Goal: Register for event/course

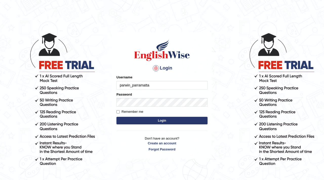
type input "parwin_parramatta"
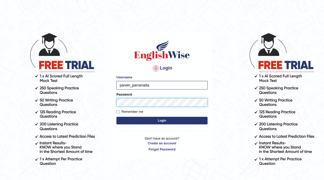
click at [116, 117] on button "Login" at bounding box center [161, 121] width 91 height 8
click at [168, 123] on button "Login" at bounding box center [161, 121] width 91 height 8
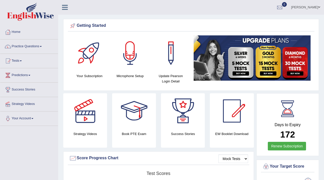
click at [31, 48] on link "Practice Questions" at bounding box center [29, 45] width 58 height 13
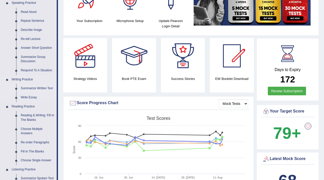
scroll to position [57, 0]
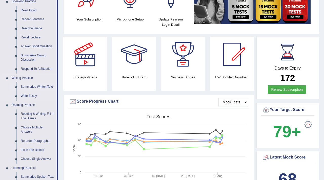
click at [31, 87] on link "Summarize Written Text" at bounding box center [37, 87] width 38 height 9
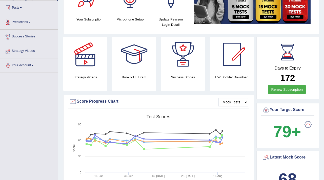
scroll to position [66, 0]
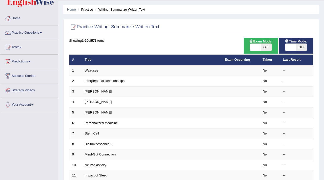
scroll to position [20, 0]
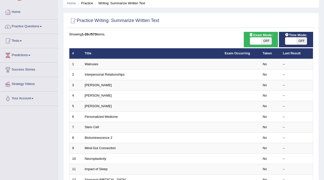
click at [267, 40] on span "OFF" at bounding box center [266, 40] width 11 height 7
checkbox input "true"
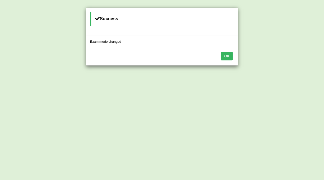
click at [227, 58] on button "OK" at bounding box center [227, 56] width 12 height 9
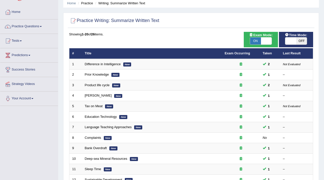
click at [300, 42] on span "OFF" at bounding box center [301, 40] width 11 height 7
checkbox input "true"
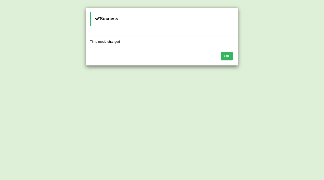
click at [231, 56] on button "OK" at bounding box center [227, 56] width 12 height 9
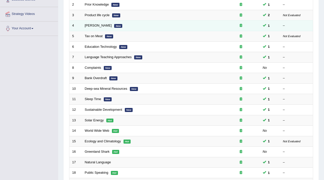
scroll to position [155, 0]
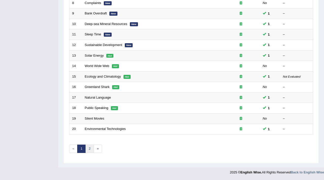
click at [88, 147] on link "2" at bounding box center [89, 149] width 8 height 8
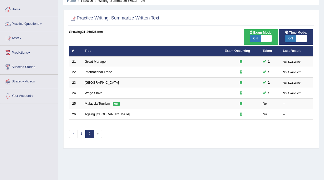
scroll to position [24, 0]
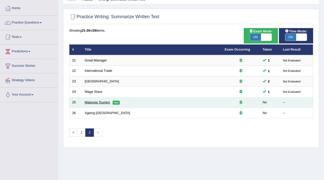
click at [93, 102] on link "Malaysia Tourism" at bounding box center [97, 103] width 25 height 4
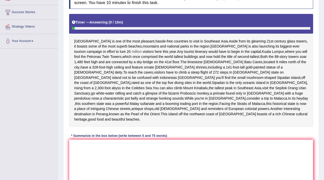
scroll to position [79, 0]
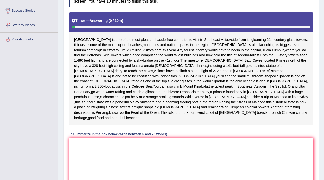
click at [95, 158] on textarea at bounding box center [191, 162] width 244 height 49
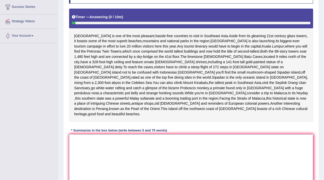
scroll to position [83, 0]
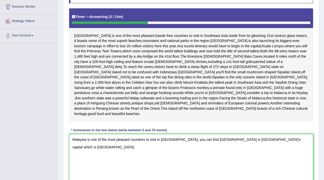
click at [187, 151] on textarea "Malaysia is one of the most pleasant countires to visit in Southeast Asia, you …" at bounding box center [191, 158] width 244 height 49
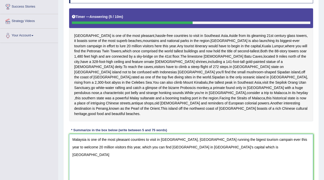
click at [211, 158] on textarea "Malaysia is one of the most pleasant countires to visit in Southeast Asia, Mala…" at bounding box center [191, 158] width 244 height 49
click at [205, 158] on textarea "Malaysia is one of the most pleasant countires to visit in Southeast Asia, Mala…" at bounding box center [191, 158] width 244 height 49
click at [225, 158] on textarea "Malaysia is one of the most pleasant countires to visit in Southeast Asia, Mala…" at bounding box center [191, 158] width 244 height 49
click at [171, 158] on textarea "Malaysia is one of the most pleasant countires to visit in Southeast Asia, Mala…" at bounding box center [191, 158] width 244 height 49
click at [225, 157] on textarea "Malaysia is one of the most pleasant countires to visit in Southeast Asia, Mala…" at bounding box center [191, 158] width 244 height 49
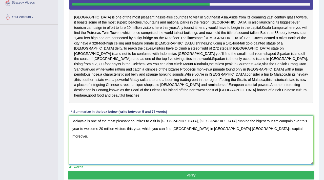
scroll to position [102, 0]
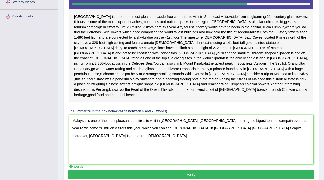
click at [241, 139] on textarea "Malaysia is one of the most pleasant countires to visit in Southeast Asia, Mala…" at bounding box center [191, 139] width 244 height 49
click at [297, 141] on textarea "Malaysia is one of the most pleasant countires to visit in Southeast Asia, Mala…" at bounding box center [191, 139] width 244 height 49
click at [297, 140] on textarea "Malaysia is one of the most pleasant countires to visit in Southeast Asia, Mala…" at bounding box center [191, 139] width 244 height 49
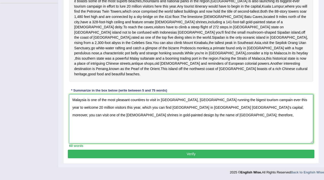
scroll to position [126, 0]
type textarea "Malaysia is one of the most pleasant countires to visit in Southeast Asia, Mala…"
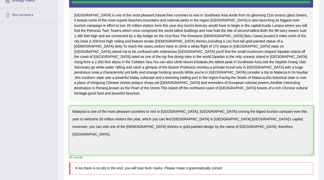
scroll to position [107, 0]
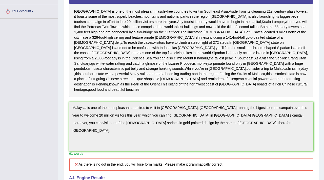
click at [92, 109] on div "Instructions: Read the passage below and summarize it using one sentence. Type …" at bounding box center [191, 107] width 247 height 297
click at [67, 116] on div "Practice Writing: Summarize Written Text 25 Malaysia Tourism Instructions: Read…" at bounding box center [191, 125] width 256 height 380
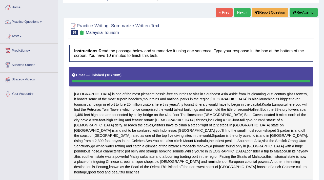
scroll to position [0, 0]
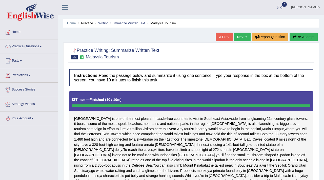
click at [299, 34] on button "Re-Attempt" at bounding box center [304, 37] width 28 height 9
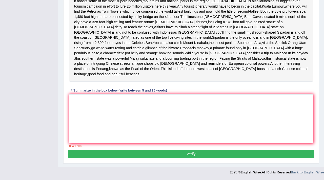
scroll to position [139, 0]
click at [86, 120] on textarea at bounding box center [191, 118] width 244 height 49
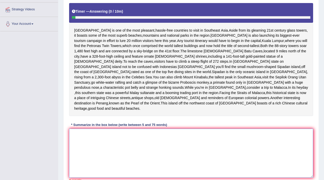
scroll to position [96, 0]
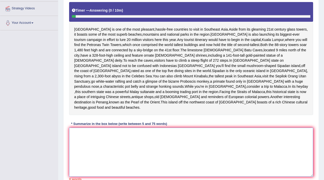
click at [106, 177] on textarea at bounding box center [191, 152] width 244 height 49
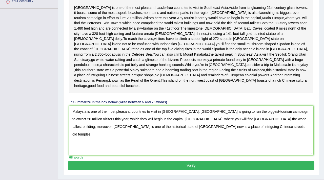
scroll to position [139, 0]
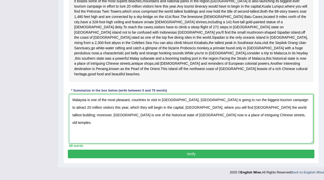
type textarea "Malaysia is one of the most pleasant, countries to visit in Sotheast Asia, Mala…"
click at [166, 156] on button "Verify" at bounding box center [191, 154] width 247 height 9
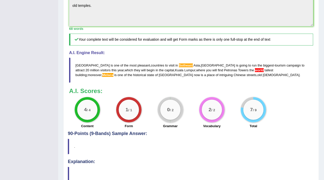
scroll to position [215, 0]
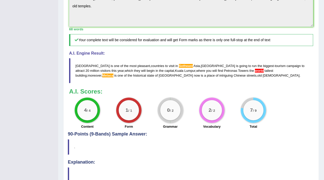
click at [255, 73] on span "world" at bounding box center [259, 71] width 9 height 4
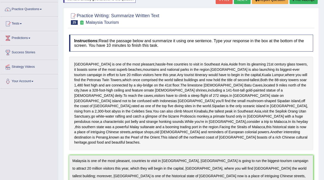
scroll to position [0, 0]
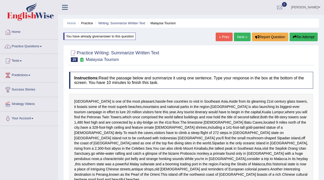
click at [239, 37] on link "Next »" at bounding box center [242, 37] width 17 height 9
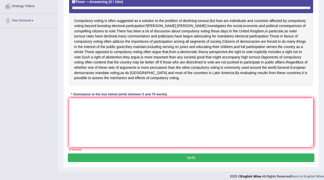
scroll to position [98, 0]
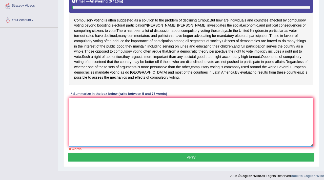
click at [120, 141] on textarea at bounding box center [191, 122] width 244 height 49
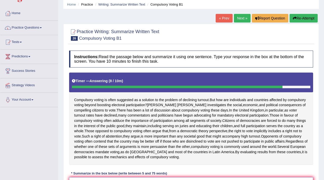
scroll to position [18, 0]
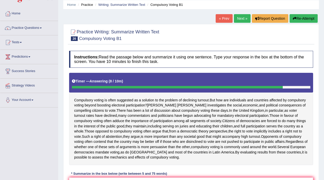
click at [304, 19] on button "Re-Attempt" at bounding box center [304, 18] width 28 height 9
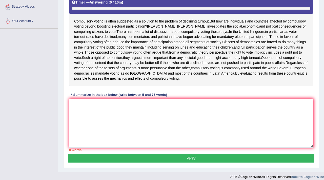
scroll to position [98, 0]
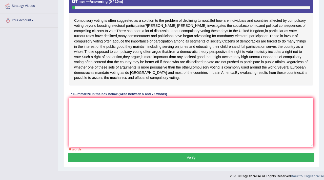
click at [101, 137] on textarea at bounding box center [191, 122] width 244 height 49
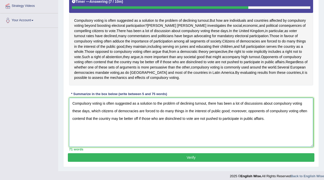
scroll to position [118, 0]
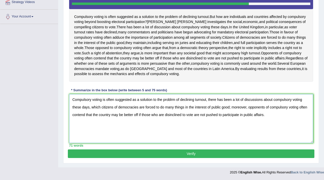
type textarea "Compulsory voting is often suggested as a solution to the problrm of declining …"
click at [196, 150] on button "Verify" at bounding box center [191, 154] width 247 height 9
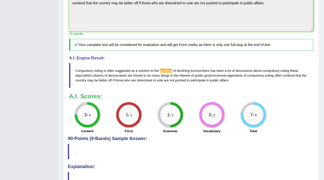
scroll to position [188, 0]
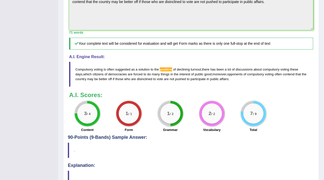
click at [169, 71] on span "problrm" at bounding box center [166, 70] width 12 height 4
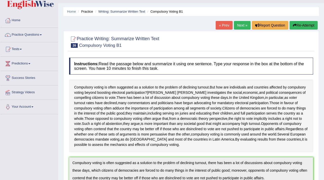
scroll to position [0, 0]
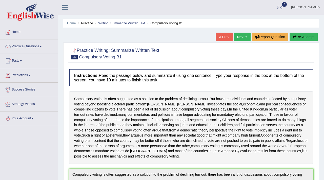
click at [239, 39] on link "Next »" at bounding box center [242, 37] width 17 height 9
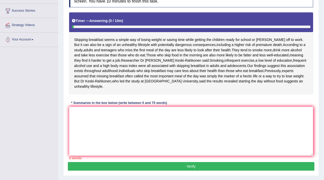
scroll to position [79, 0]
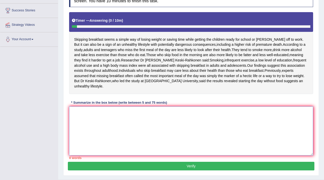
click at [137, 152] on textarea at bounding box center [191, 131] width 244 height 49
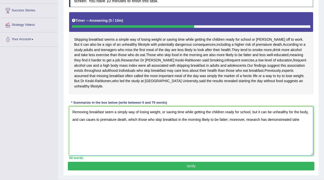
click at [296, 136] on textarea "Removing breakfast seem a simply way of losing weight, or saving time while get…" at bounding box center [191, 131] width 244 height 49
click at [309, 137] on textarea "Removing breakfast seem a simply way of losing weight, or saving time while get…" at bounding box center [191, 131] width 244 height 49
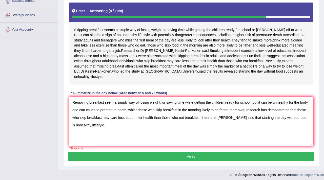
scroll to position [87, 0]
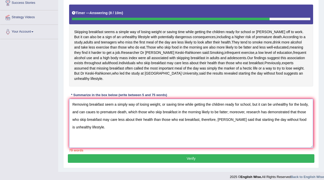
click at [165, 122] on textarea "Removing breakfast seem a simply way of losing weight, or saving time while get…" at bounding box center [191, 123] width 244 height 49
drag, startPoint x: 161, startPoint y: 122, endPoint x: 247, endPoint y: 121, distance: 86.1
click at [247, 121] on textarea "Removing breakfast seem a simply way of losing weight, or saving time while get…" at bounding box center [191, 123] width 244 height 49
drag, startPoint x: 254, startPoint y: 122, endPoint x: 164, endPoint y: 121, distance: 90.4
click at [164, 121] on textarea "Removing breakfast seem a simply way of losing weight, or saving time while get…" at bounding box center [191, 123] width 244 height 49
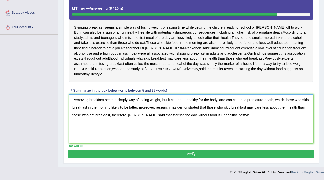
scroll to position [104, 0]
click at [120, 119] on textarea "Removing breakfast seem a simply way of losing weight, but it can be unhealthy …" at bounding box center [191, 118] width 244 height 49
click at [168, 120] on textarea "Removing breakfast seem a simply way of losing weight, but it can be unhealthy …" at bounding box center [191, 118] width 244 height 49
click at [233, 120] on textarea "Removing breakfast seem a simply way of losing weight, but it can be unhealthy …" at bounding box center [191, 118] width 244 height 49
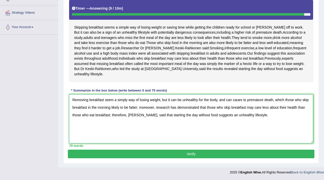
type textarea "Removing breakfast seem a simply way of losing weight, but it can be unhealthy …"
click at [217, 157] on button "Verify" at bounding box center [191, 154] width 247 height 9
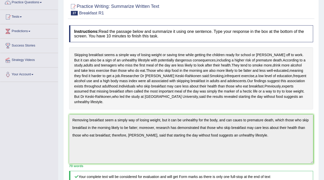
scroll to position [0, 0]
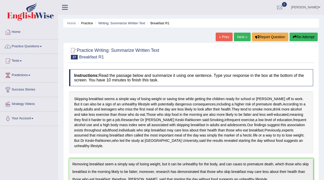
click at [234, 38] on link "Next »" at bounding box center [242, 37] width 17 height 9
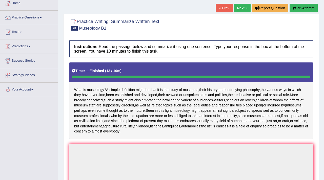
scroll to position [30, 0]
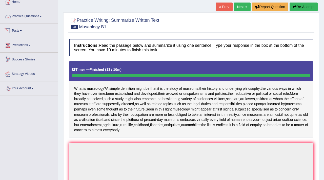
click at [43, 15] on link "Practice Questions" at bounding box center [29, 15] width 58 height 13
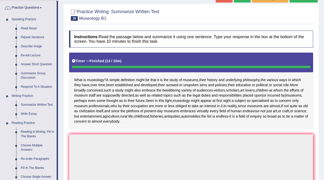
scroll to position [0, 0]
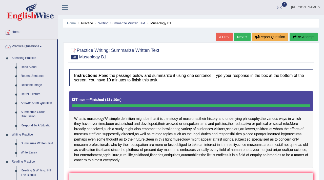
click at [34, 45] on link "Practice Questions" at bounding box center [28, 45] width 56 height 13
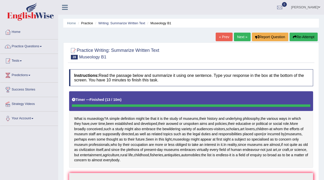
click at [22, 61] on span at bounding box center [21, 61] width 2 height 1
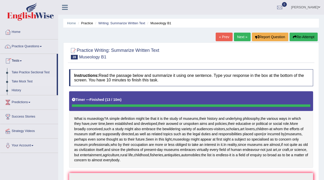
click at [31, 82] on link "Take Mock Test" at bounding box center [32, 81] width 47 height 9
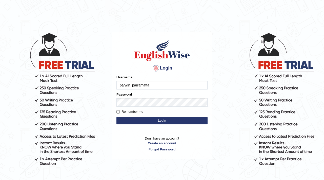
type input "parwin_parramatta"
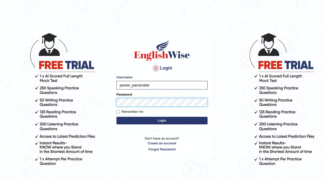
click at [116, 117] on button "Login" at bounding box center [161, 121] width 91 height 8
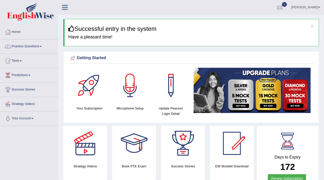
click at [25, 61] on link "Tests" at bounding box center [29, 60] width 58 height 13
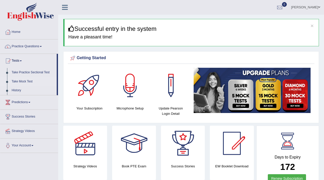
click at [22, 81] on link "Take Mock Test" at bounding box center [32, 81] width 47 height 9
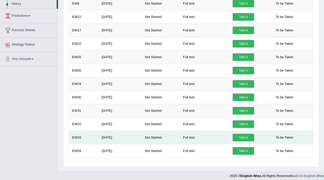
scroll to position [90, 0]
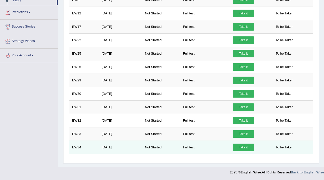
click at [245, 147] on link "Take it" at bounding box center [244, 148] width 22 height 8
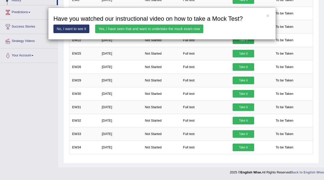
click at [164, 31] on link "Yes, I have seen that and want to undertake the mock exam now" at bounding box center [149, 29] width 108 height 9
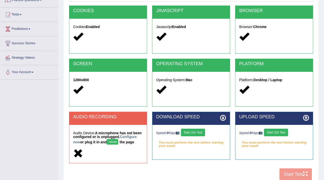
scroll to position [60, 0]
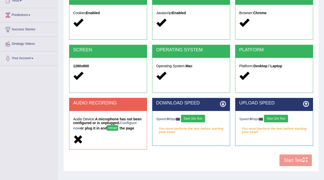
click at [196, 119] on button "Start 10s Test" at bounding box center [193, 119] width 24 height 8
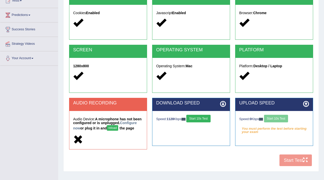
click at [118, 128] on button "reload" at bounding box center [112, 128] width 11 height 6
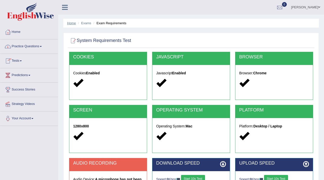
click at [73, 22] on link "Home" at bounding box center [71, 23] width 9 height 4
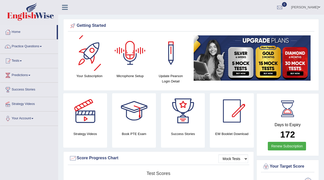
click at [129, 54] on div at bounding box center [129, 52] width 35 height 35
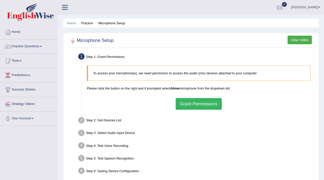
click at [208, 107] on button "Grant Permissions" at bounding box center [199, 104] width 46 height 12
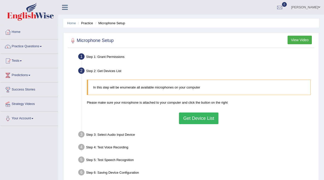
click at [193, 119] on button "Get Device List" at bounding box center [198, 119] width 39 height 12
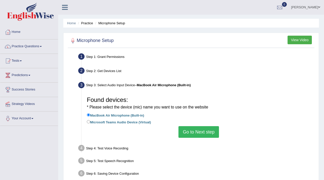
click at [193, 133] on button "Go to Next step" at bounding box center [198, 132] width 40 height 12
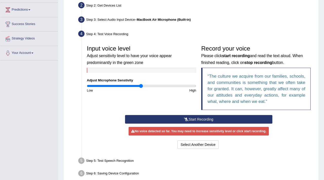
scroll to position [66, 0]
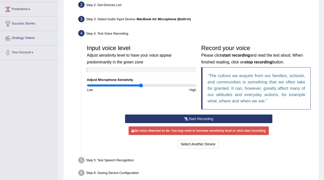
click at [194, 118] on button "Start Recording" at bounding box center [199, 119] width 148 height 9
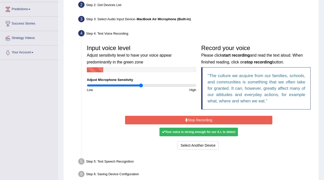
click at [196, 122] on button "Stop Recording" at bounding box center [199, 120] width 148 height 9
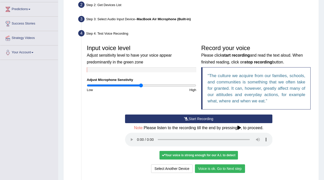
click at [226, 169] on button "Voice is ok. Go to Next step" at bounding box center [220, 169] width 50 height 9
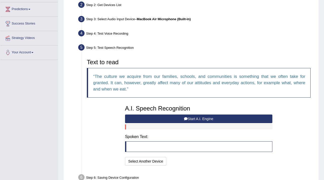
click at [190, 122] on button "Start A.I. Engine" at bounding box center [199, 119] width 148 height 9
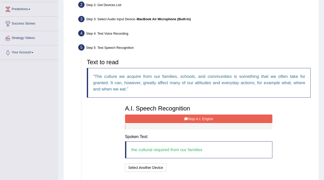
click at [201, 118] on button "Stop A.I. Engine" at bounding box center [199, 119] width 148 height 9
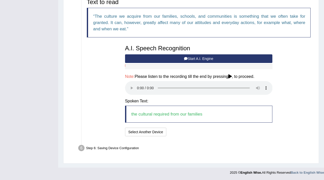
scroll to position [119, 0]
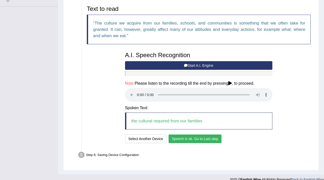
click at [193, 136] on button "Speech is ok. Go to Last step" at bounding box center [195, 139] width 53 height 9
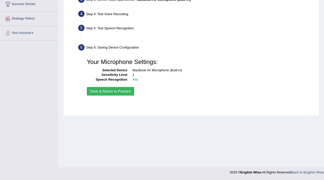
scroll to position [86, 0]
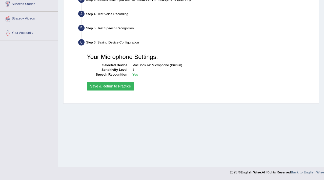
click at [120, 87] on button "Save & Return to Practice" at bounding box center [110, 86] width 47 height 9
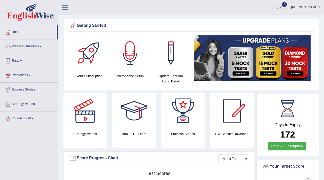
click at [26, 61] on link "Tests" at bounding box center [29, 60] width 58 height 13
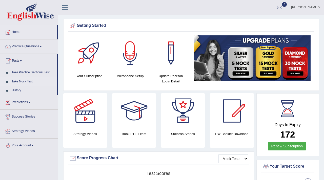
click at [30, 78] on link "Take Mock Test" at bounding box center [32, 81] width 47 height 9
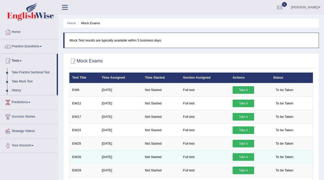
scroll to position [90, 0]
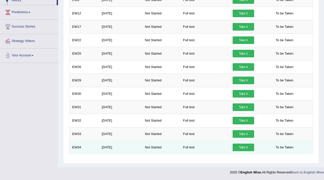
click at [239, 146] on link "Take it" at bounding box center [244, 148] width 22 height 8
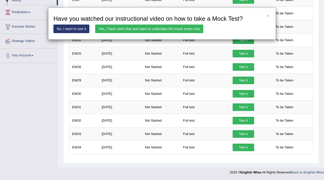
click at [159, 29] on link "Yes, I have seen that and want to undertake the mock exam now" at bounding box center [149, 29] width 108 height 9
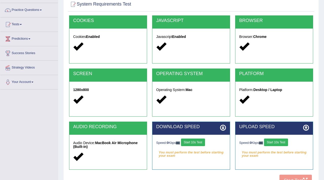
scroll to position [54, 0]
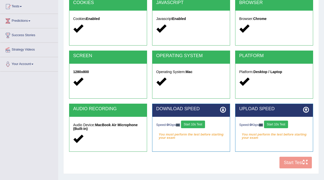
click at [196, 126] on button "Start 10s Test" at bounding box center [193, 125] width 24 height 8
click at [283, 125] on div "Speed: 0 Kbps Start 10s Test" at bounding box center [274, 125] width 70 height 9
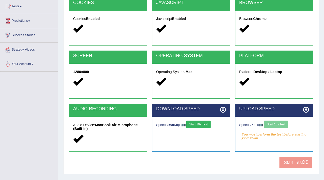
click at [276, 124] on div "Speed: 0 Kbps Start 10s Test" at bounding box center [274, 125] width 70 height 9
click at [278, 126] on button "Start 10s Test" at bounding box center [276, 125] width 24 height 8
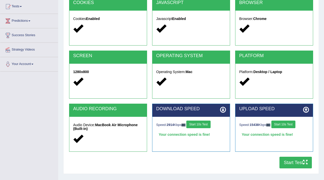
click at [292, 162] on button "Start Test" at bounding box center [295, 163] width 32 height 12
